Goal: Task Accomplishment & Management: Manage account settings

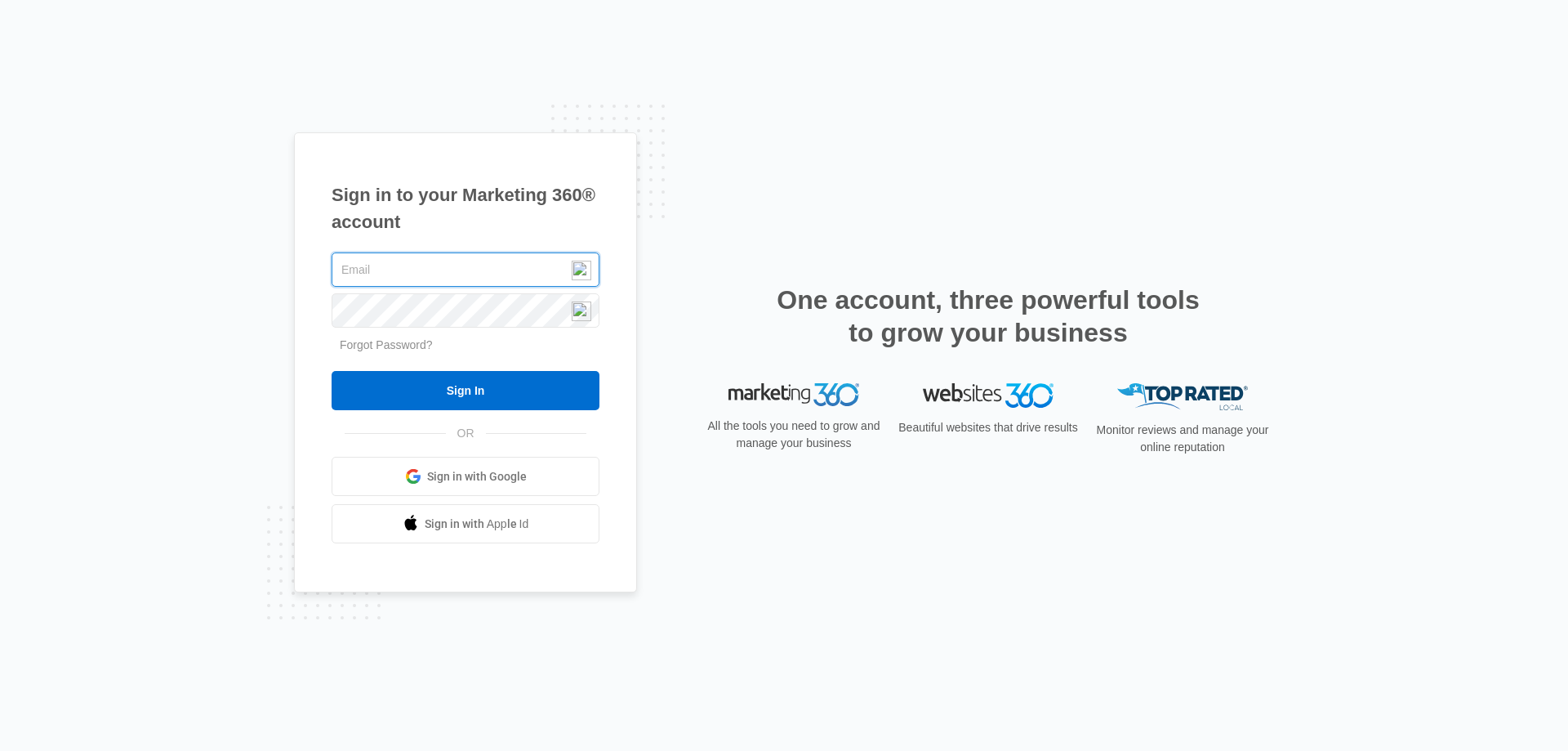
click at [439, 274] on input "text" at bounding box center [466, 269] width 268 height 34
type input "[EMAIL_ADDRESS][DOMAIN_NAME]"
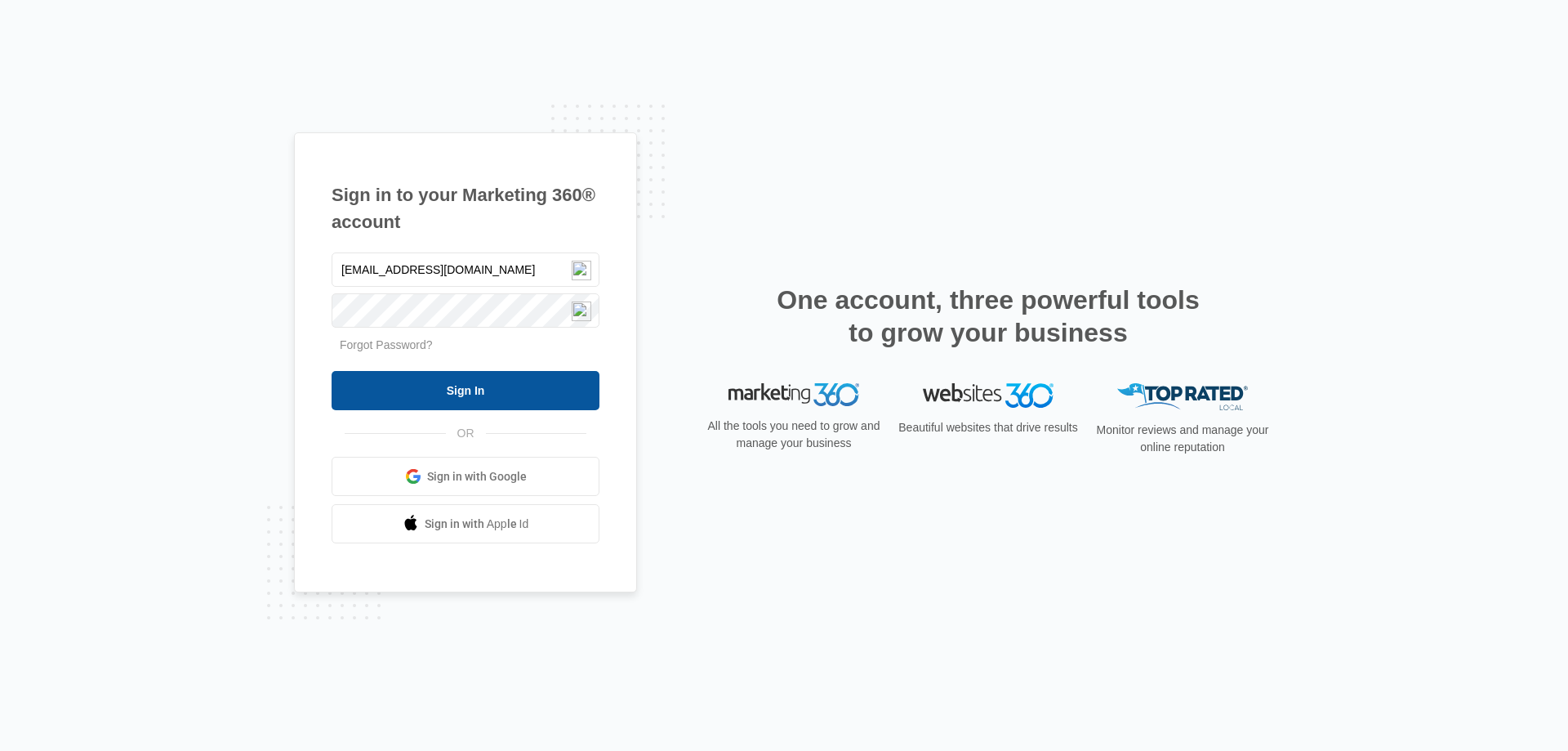
click at [510, 402] on input "Sign In" at bounding box center [466, 390] width 268 height 39
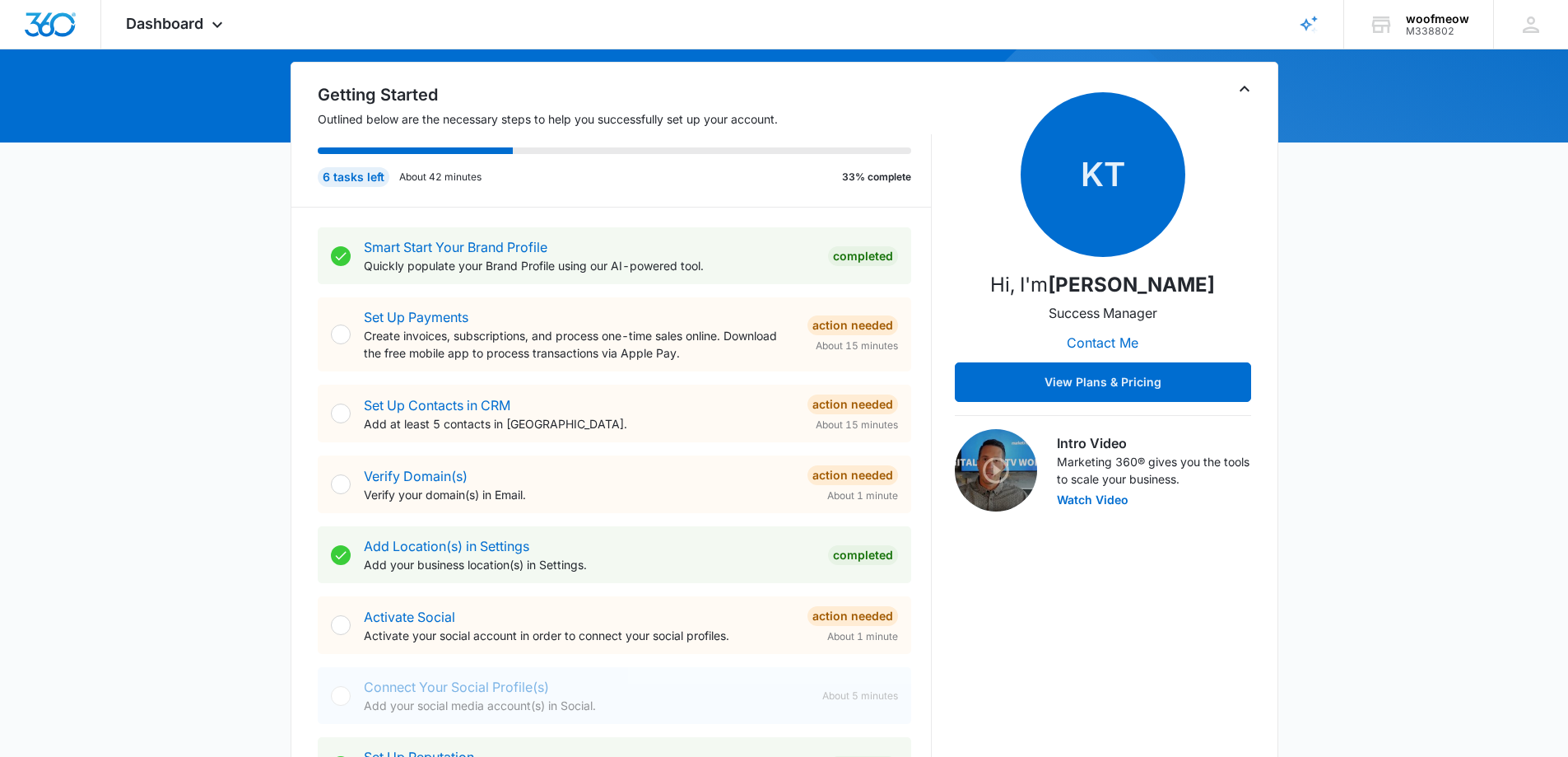
scroll to position [165, 0]
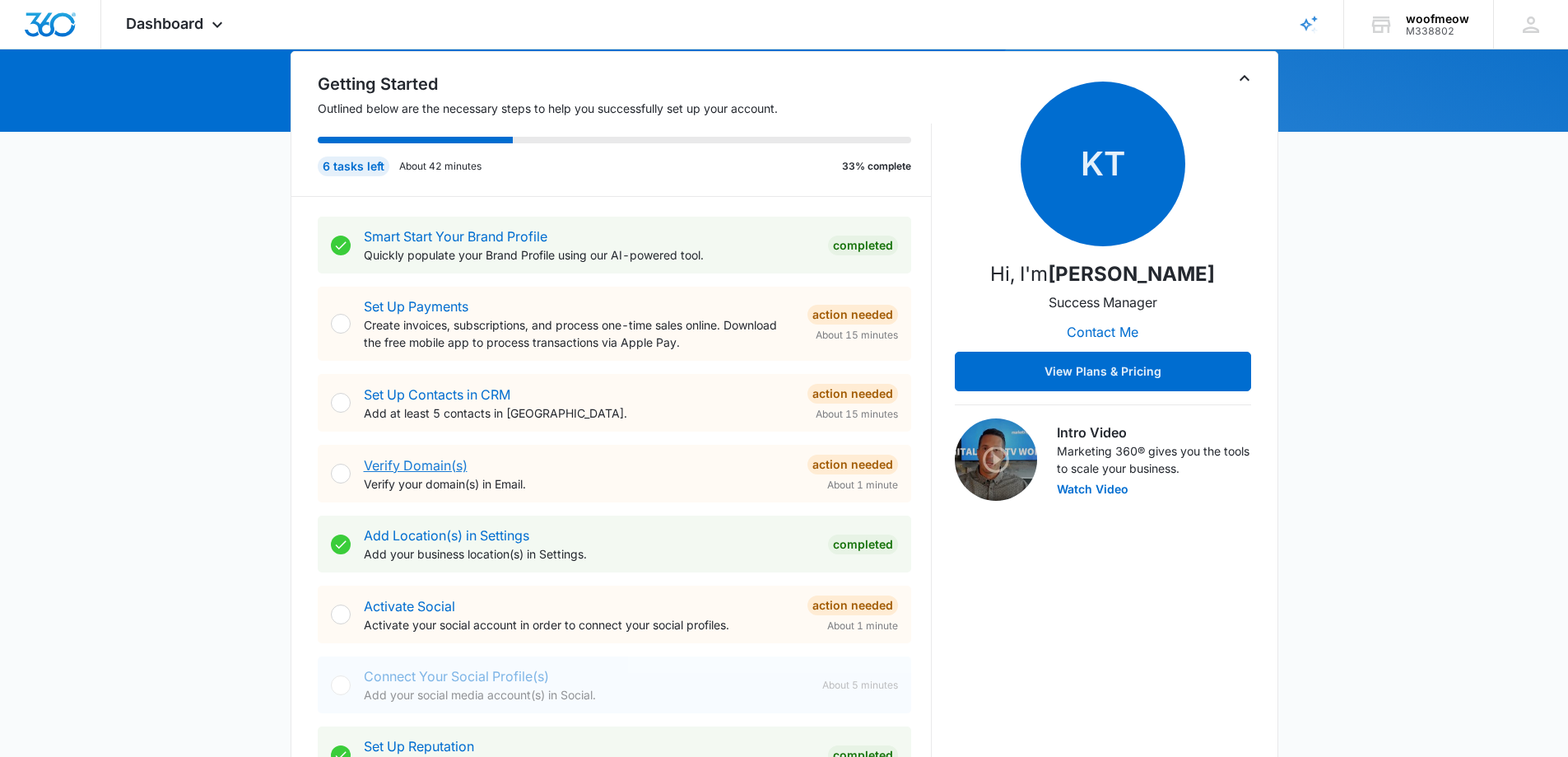
click at [428, 460] on link "Verify Domain(s)" at bounding box center [415, 465] width 104 height 16
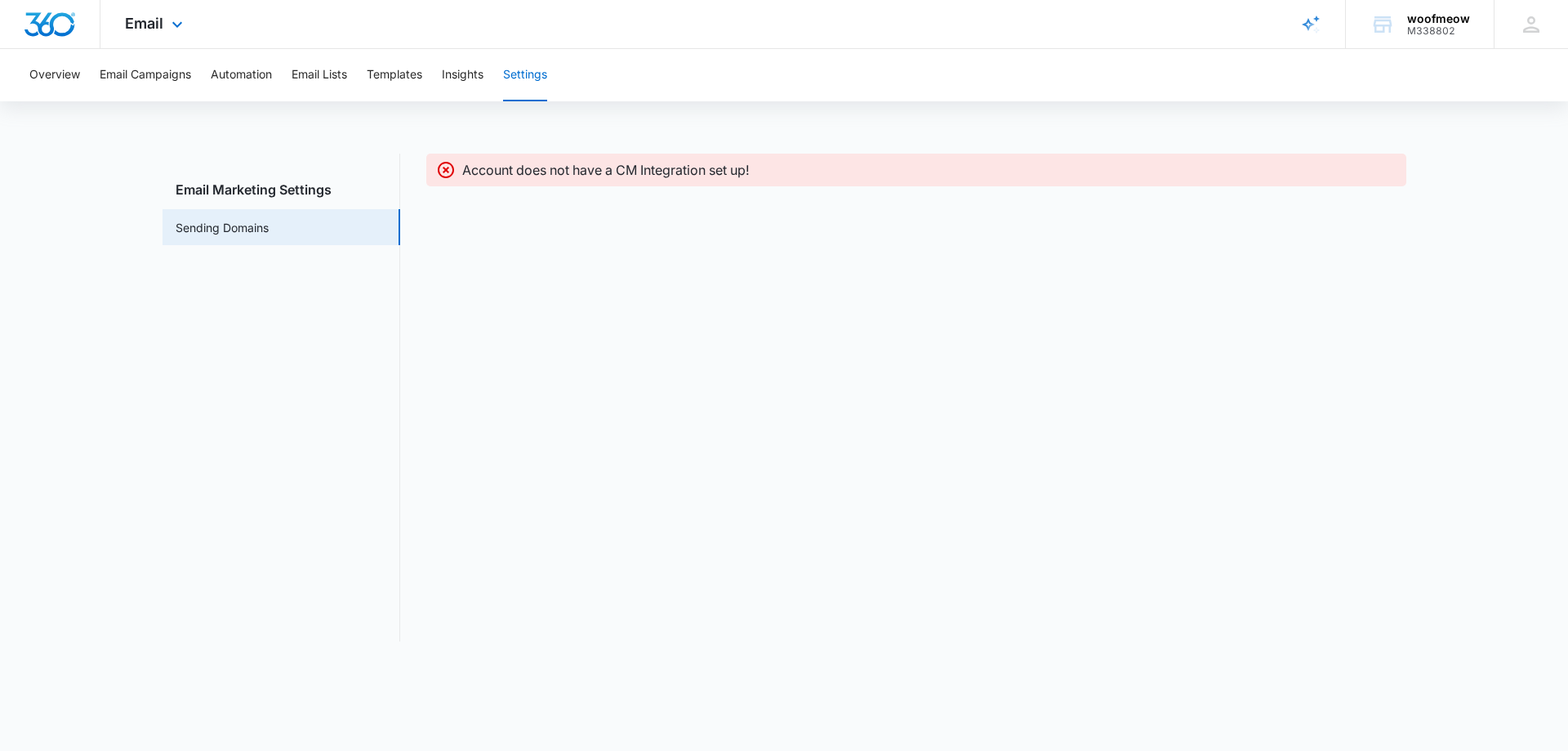
click at [187, 29] on div "Email Apps Reputation Forms CRM Email Social POS Content Ads Intelligence Files…" at bounding box center [156, 24] width 111 height 48
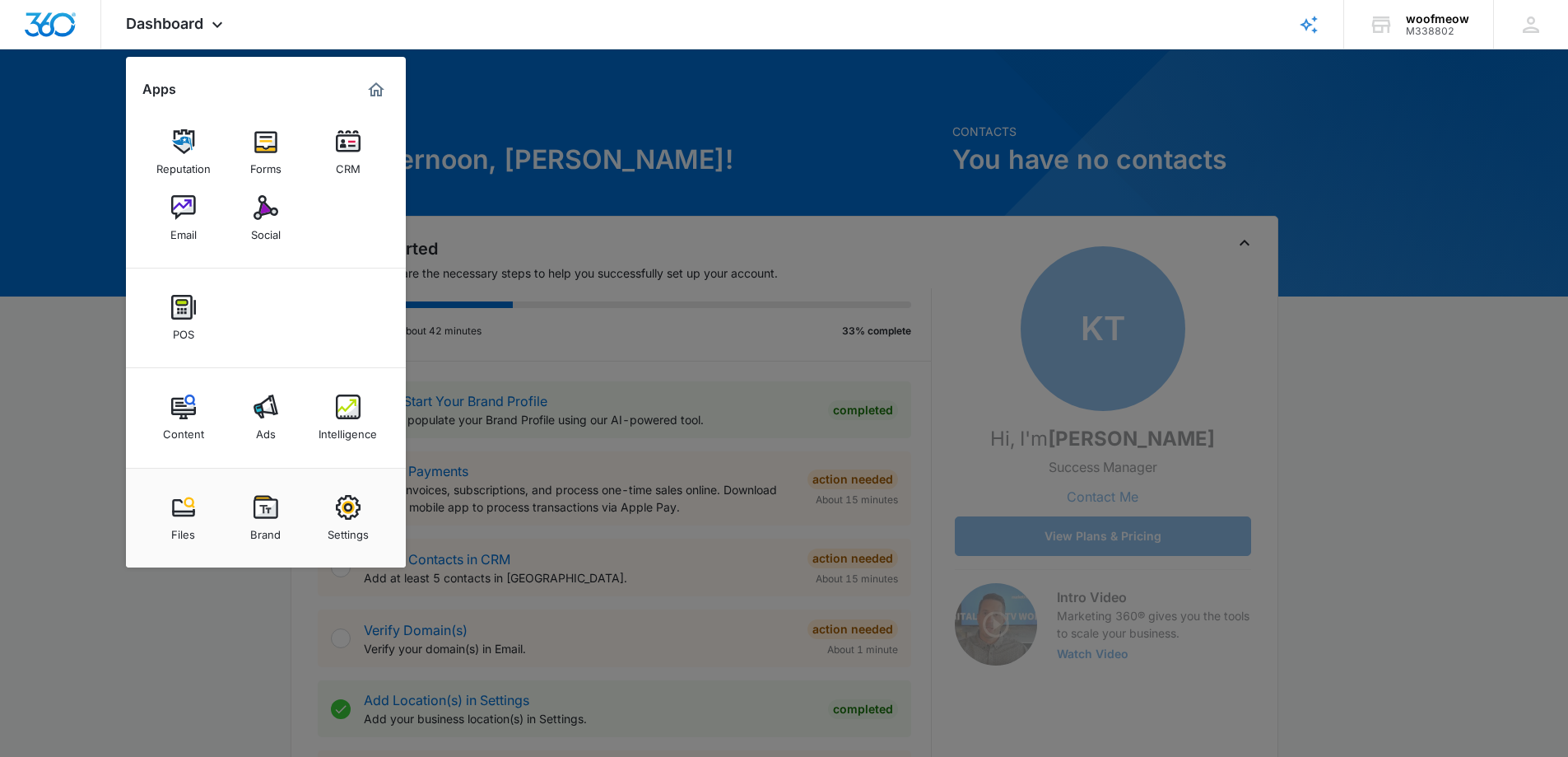
click at [143, 723] on div at bounding box center [784, 378] width 1568 height 757
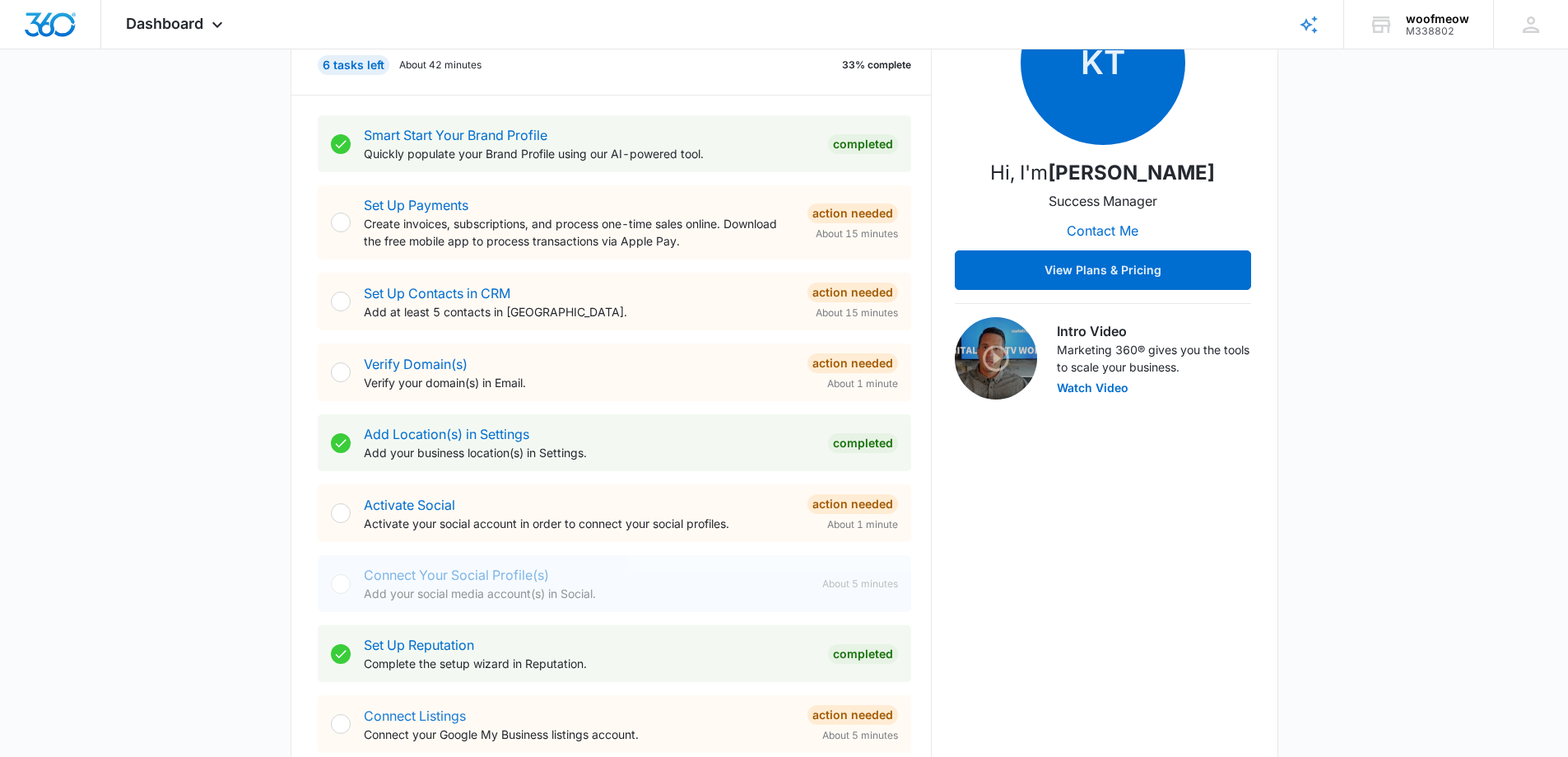
scroll to position [82, 0]
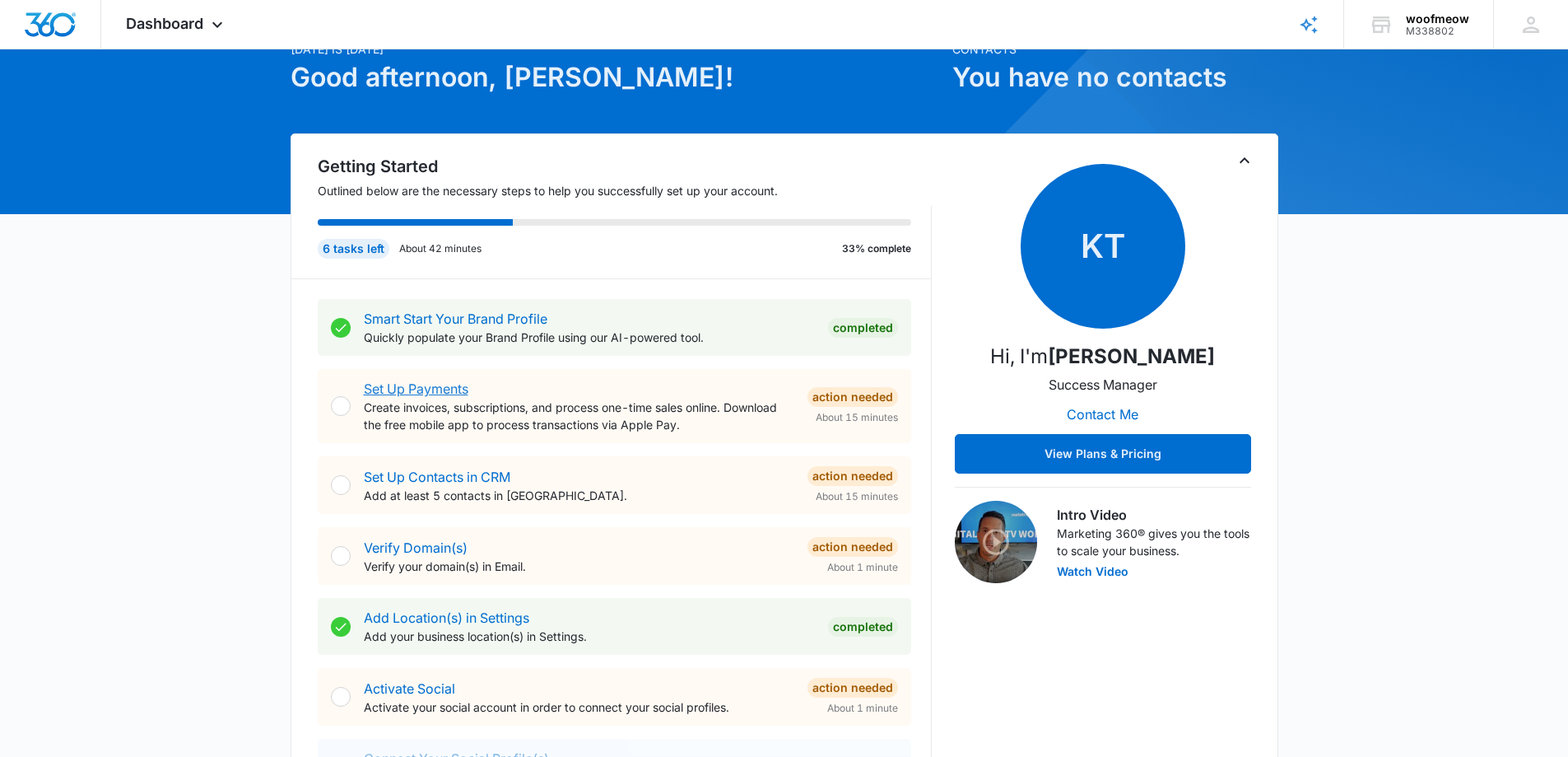
click at [413, 391] on link "Set Up Payments" at bounding box center [416, 388] width 105 height 16
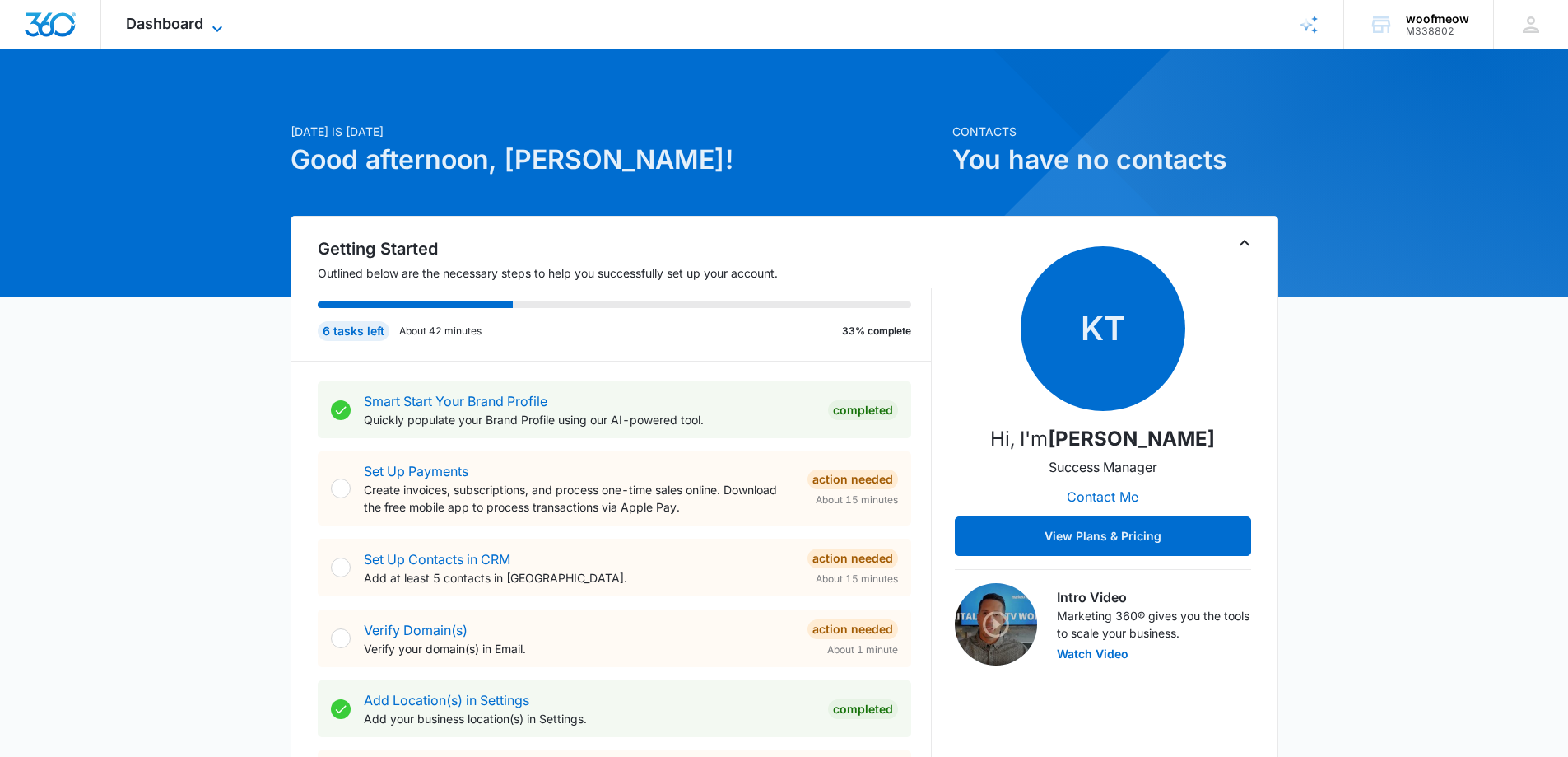
click at [208, 25] on icon at bounding box center [217, 29] width 20 height 20
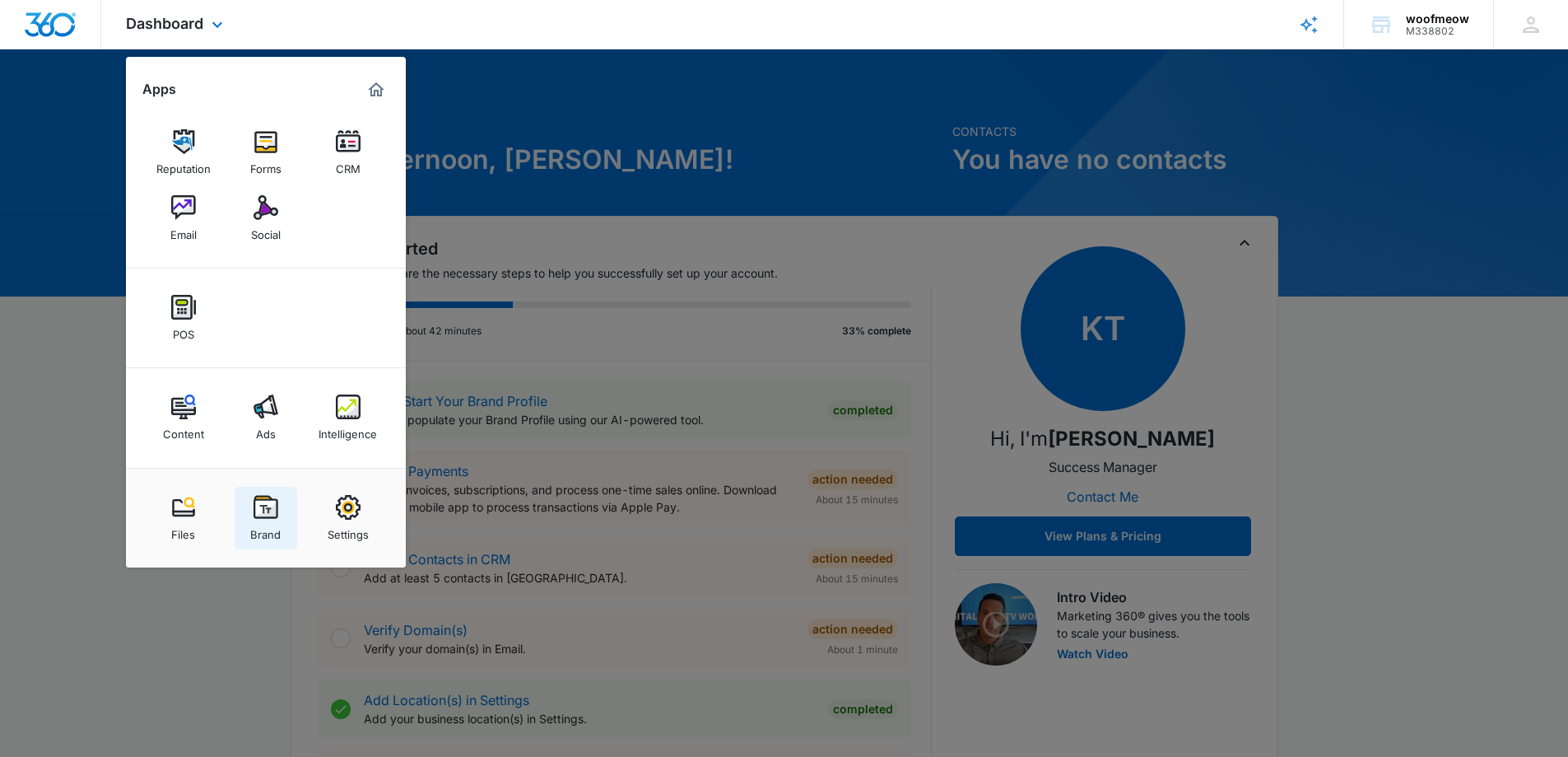
click at [267, 508] on img at bounding box center [266, 508] width 25 height 25
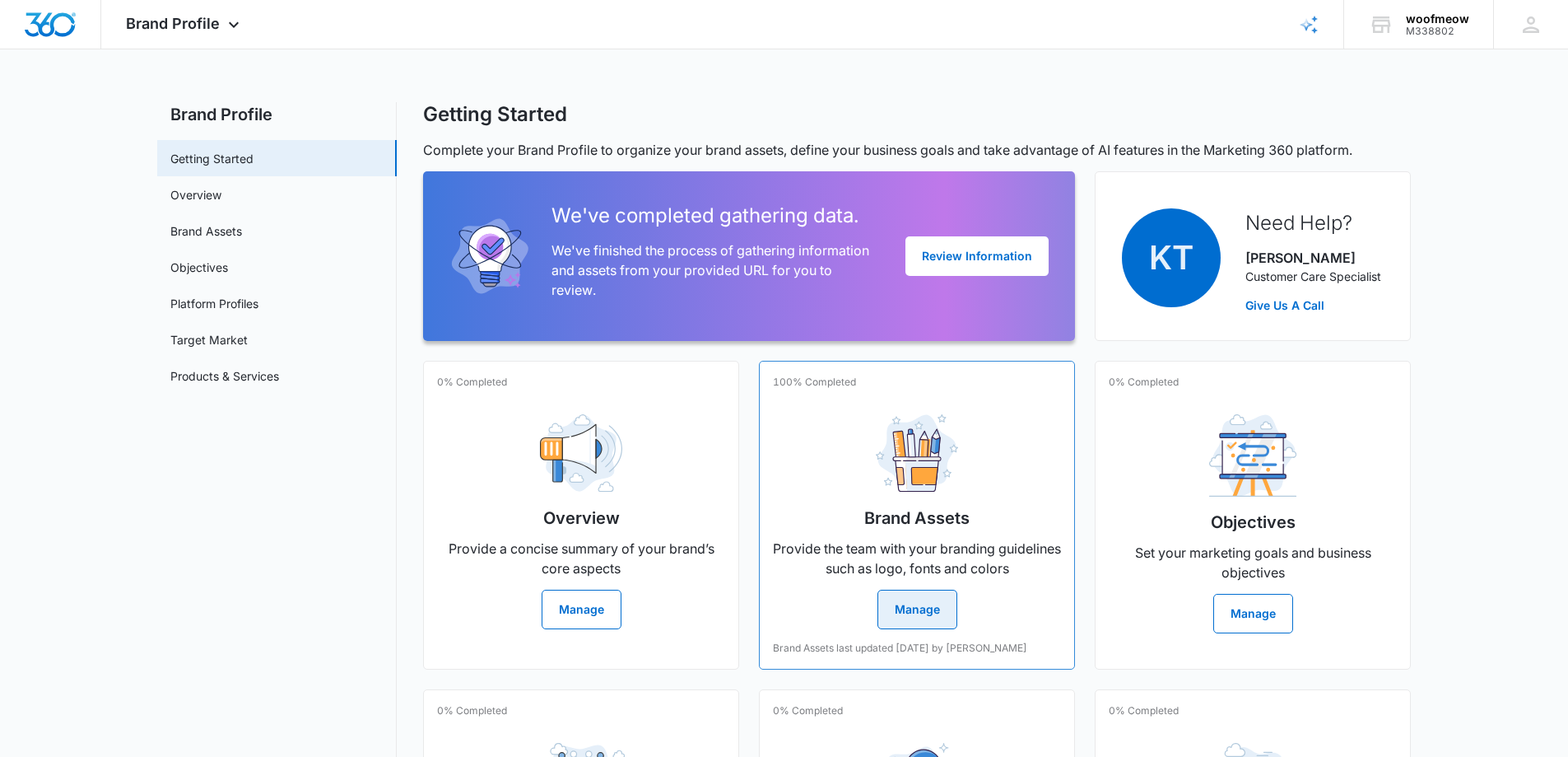
click at [919, 608] on button "Manage" at bounding box center [918, 608] width 80 height 39
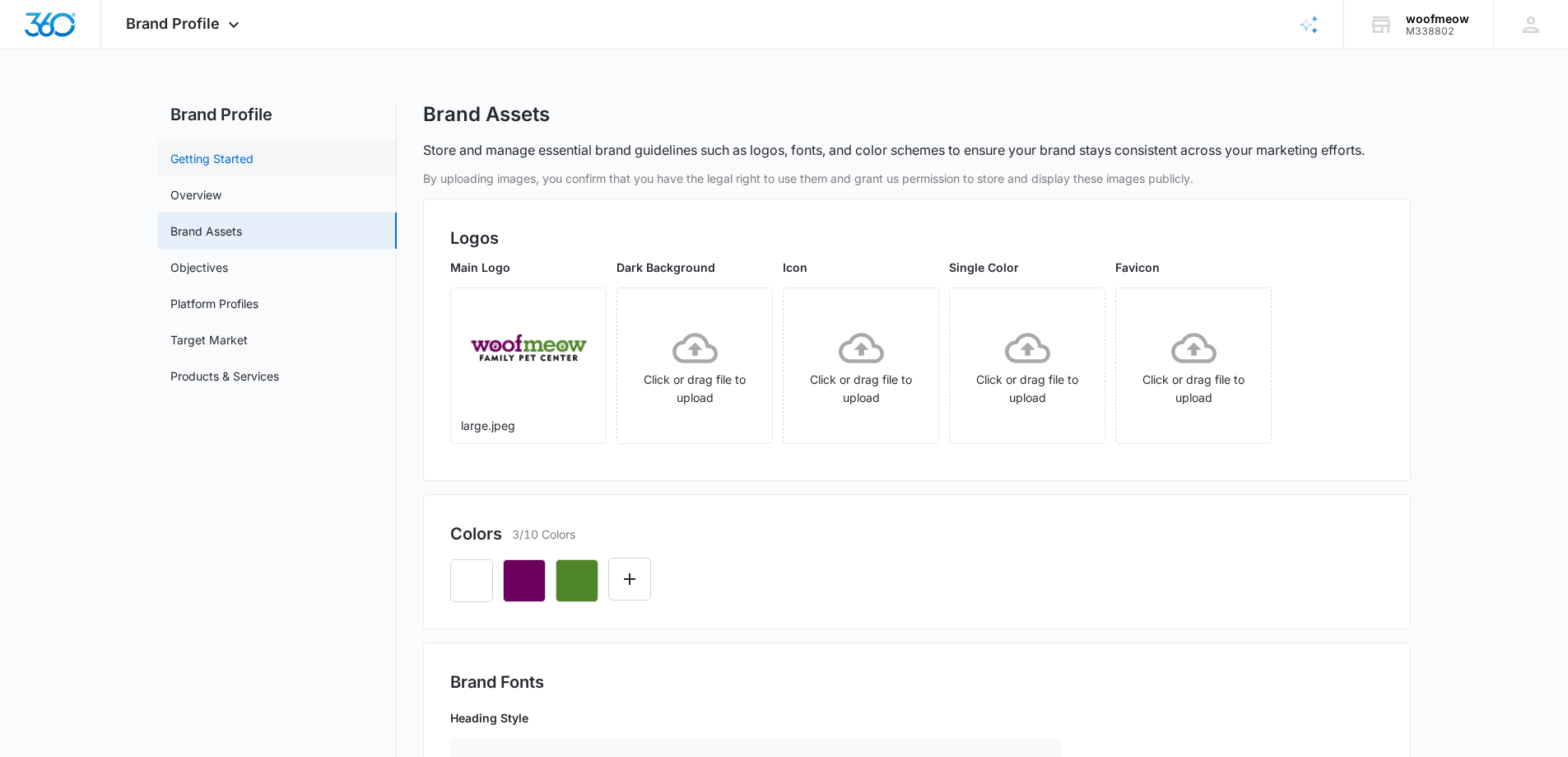
click at [213, 153] on link "Getting Started" at bounding box center [211, 158] width 83 height 17
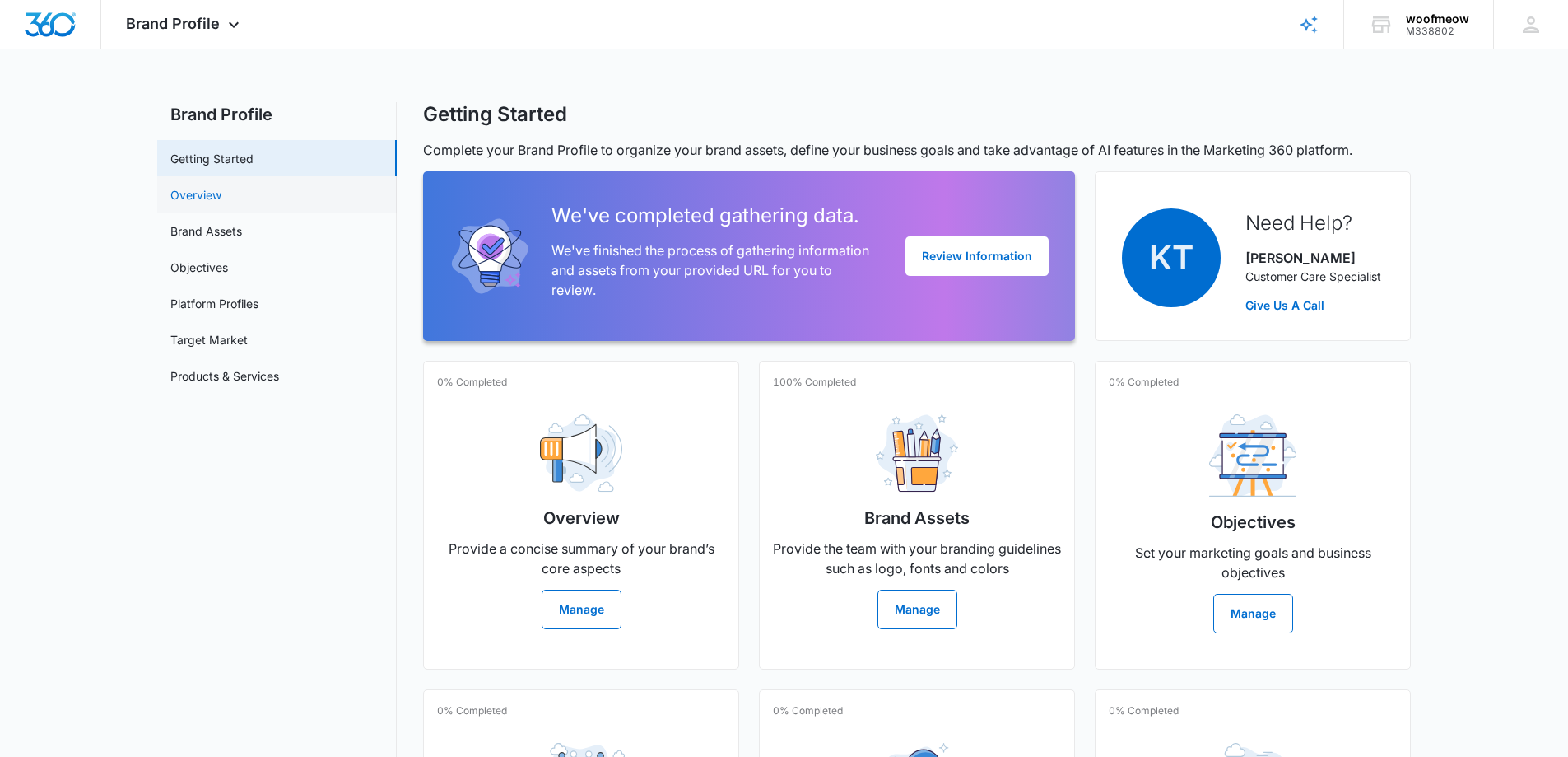
click at [201, 192] on link "Overview" at bounding box center [196, 194] width 51 height 17
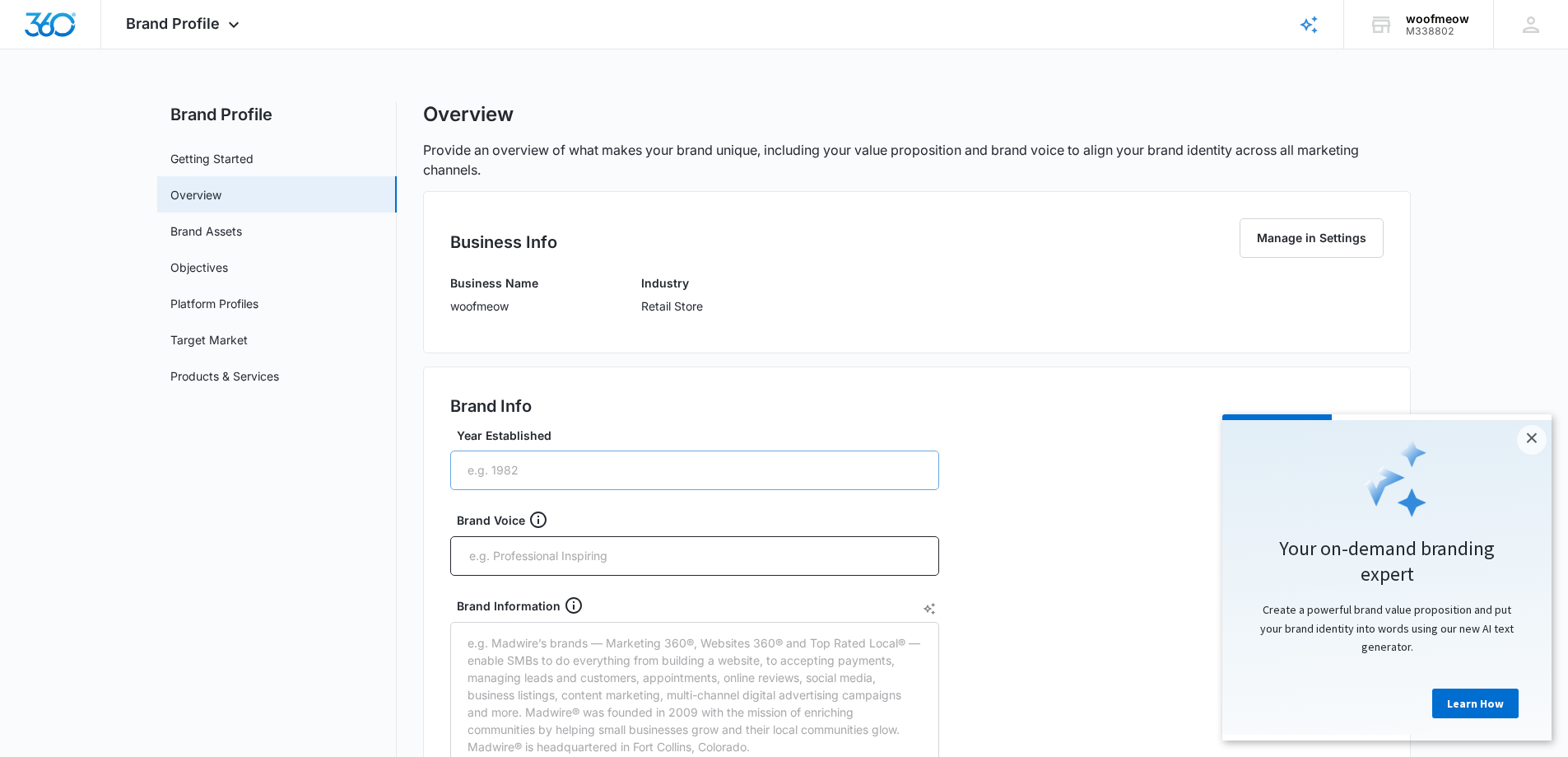
click at [540, 476] on input "Year Established" at bounding box center [695, 469] width 489 height 39
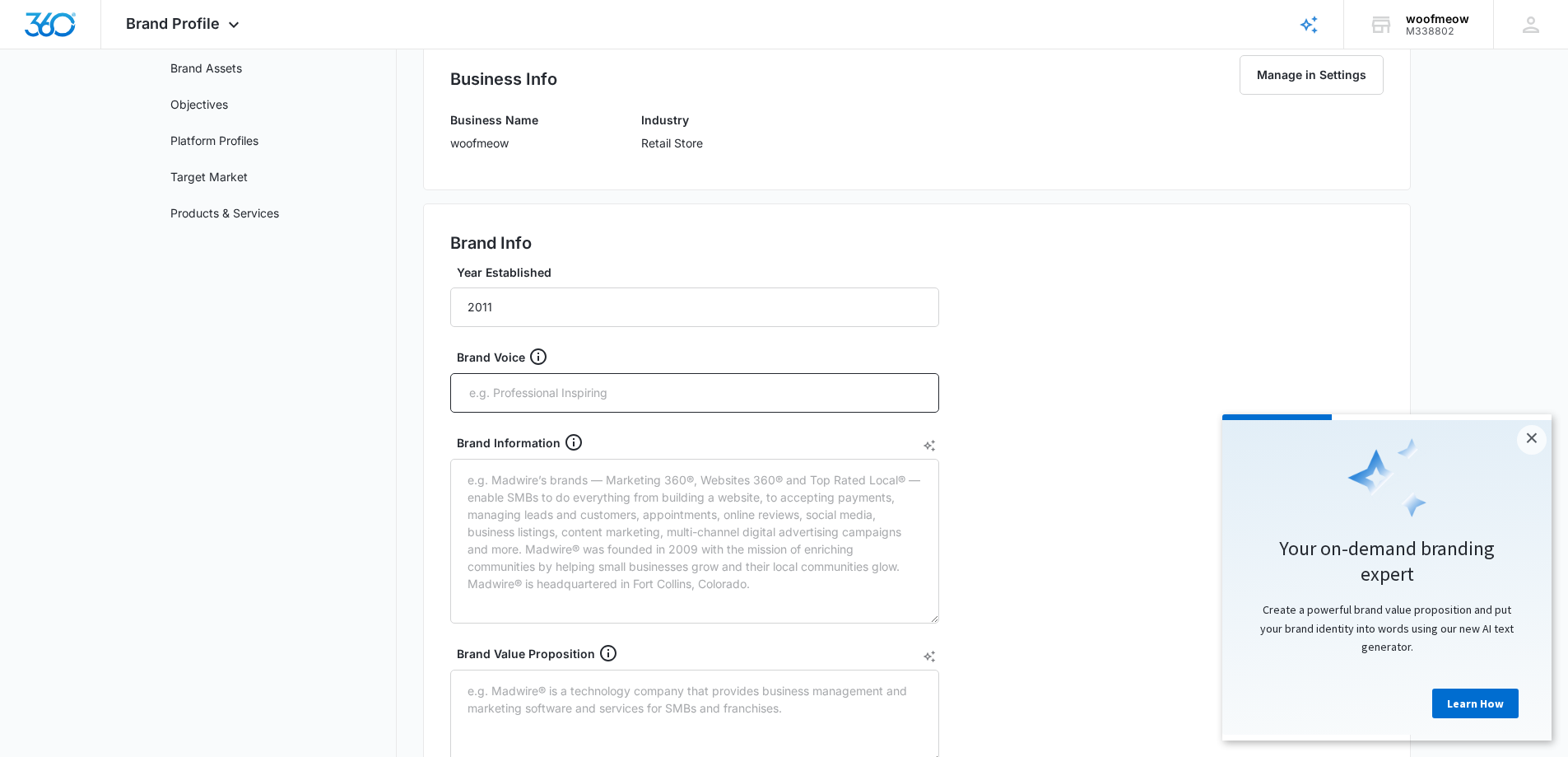
scroll to position [165, 0]
type input "2011"
click at [1047, 599] on div "Brand Info Year Established 2011 Brand Voice Brand Information Brand Value Prop…" at bounding box center [916, 595] width 987 height 787
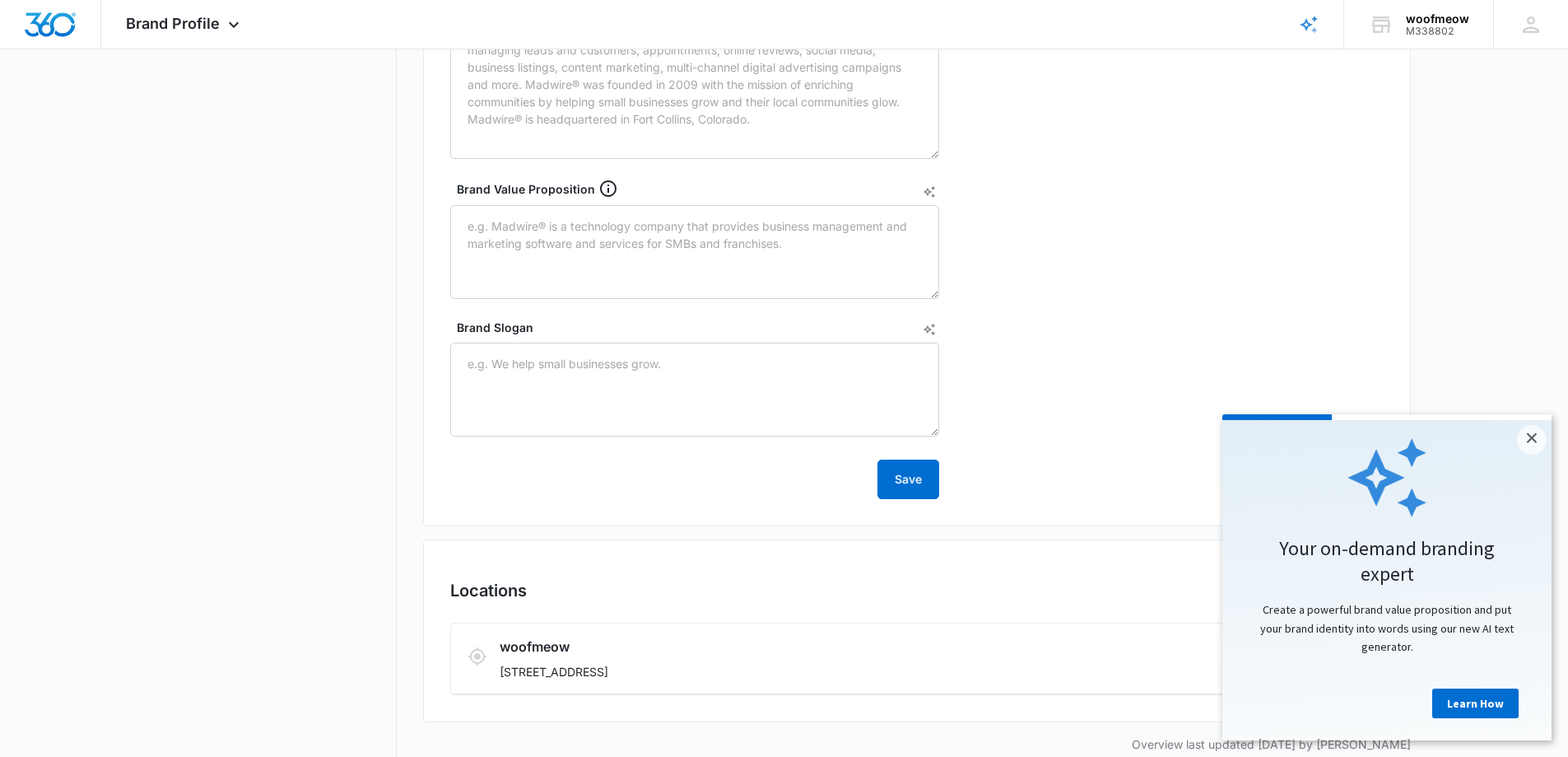
scroll to position [654, 0]
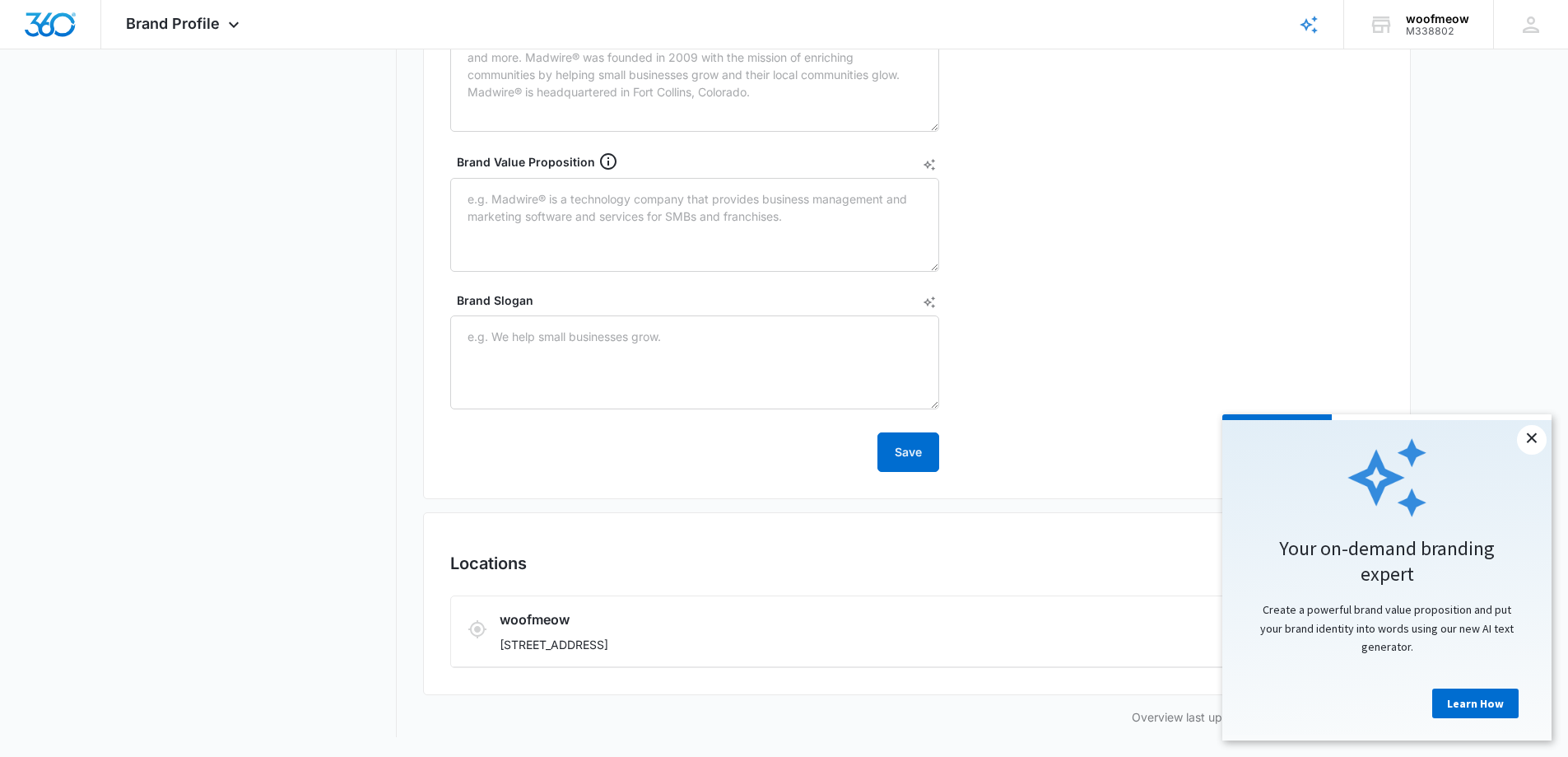
click at [1535, 436] on link "×" at bounding box center [1531, 439] width 30 height 30
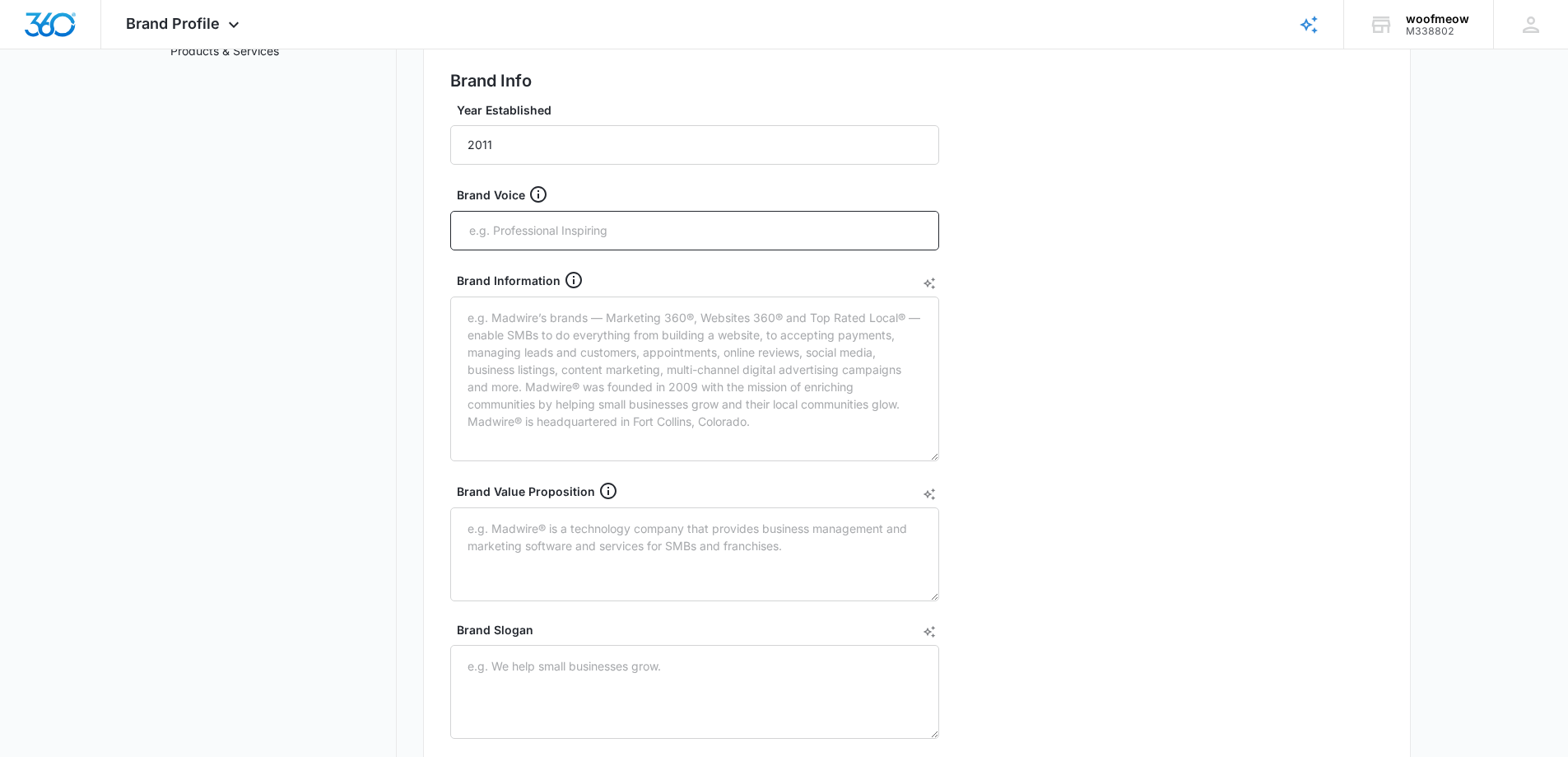
scroll to position [0, 0]
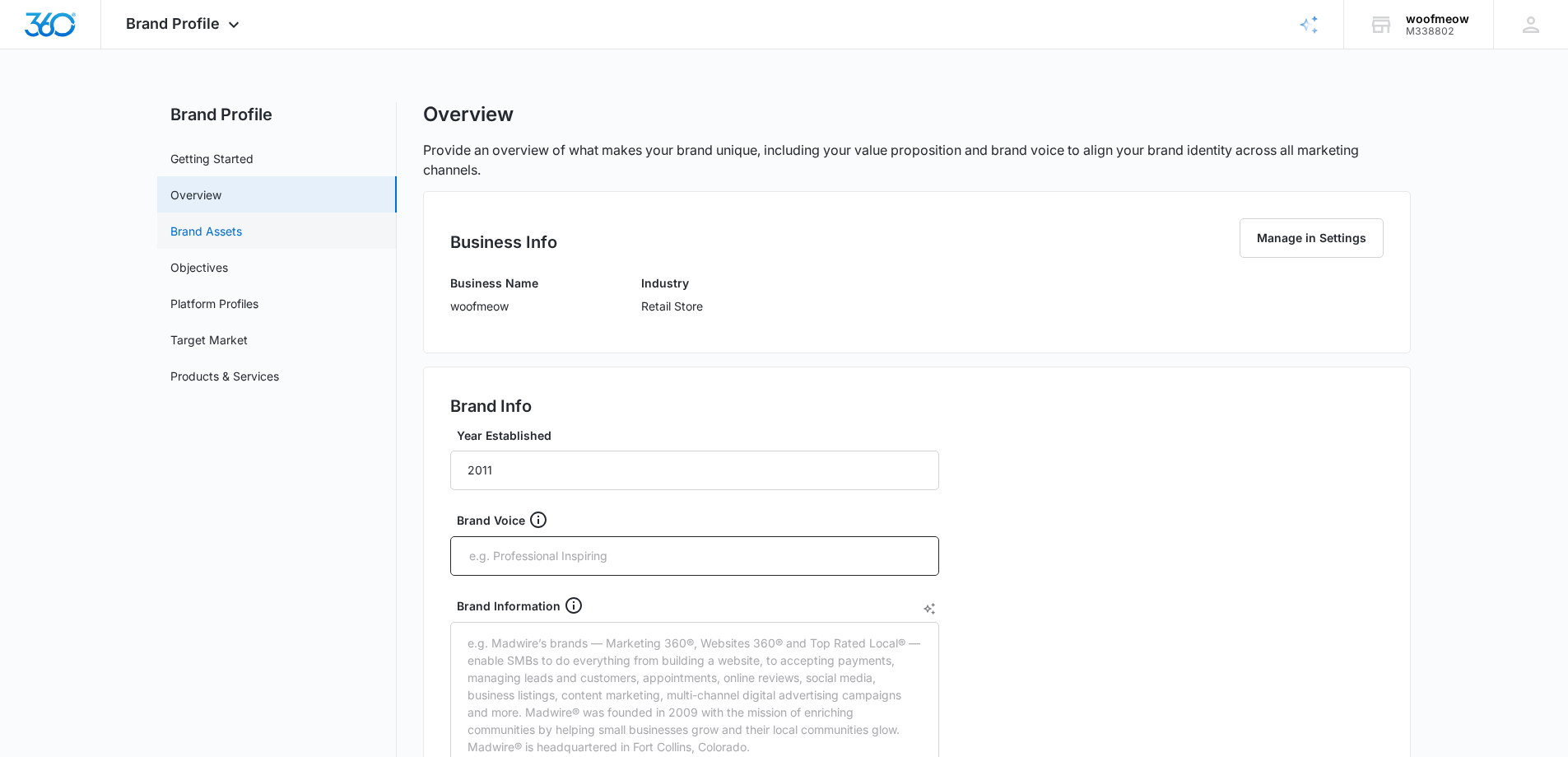
click at [204, 225] on link "Brand Assets" at bounding box center [206, 230] width 71 height 17
